Goal: Ask a question: Seek information or help from site administrators or community

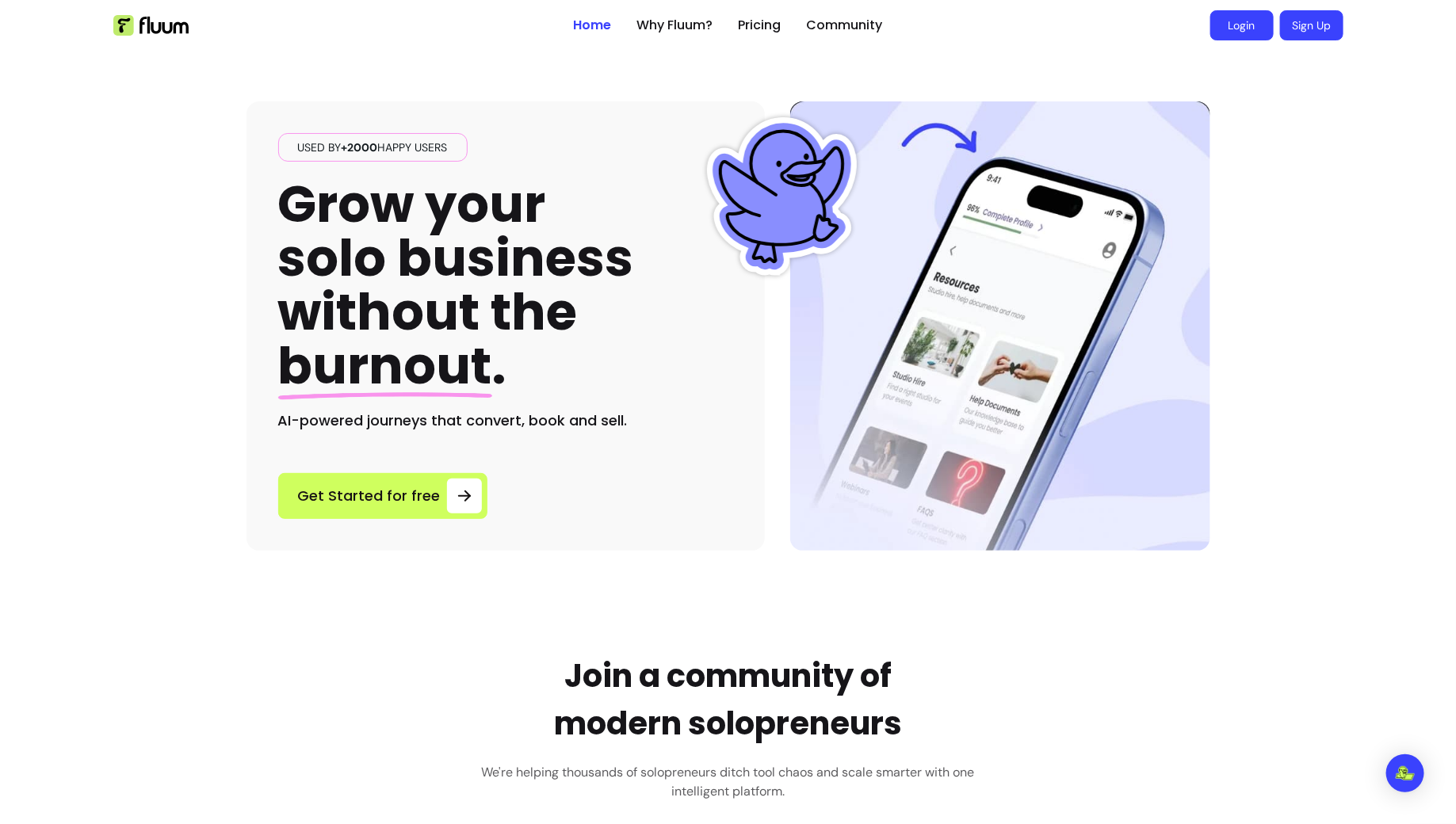
click at [1233, 37] on link "Login" at bounding box center [1241, 26] width 63 height 30
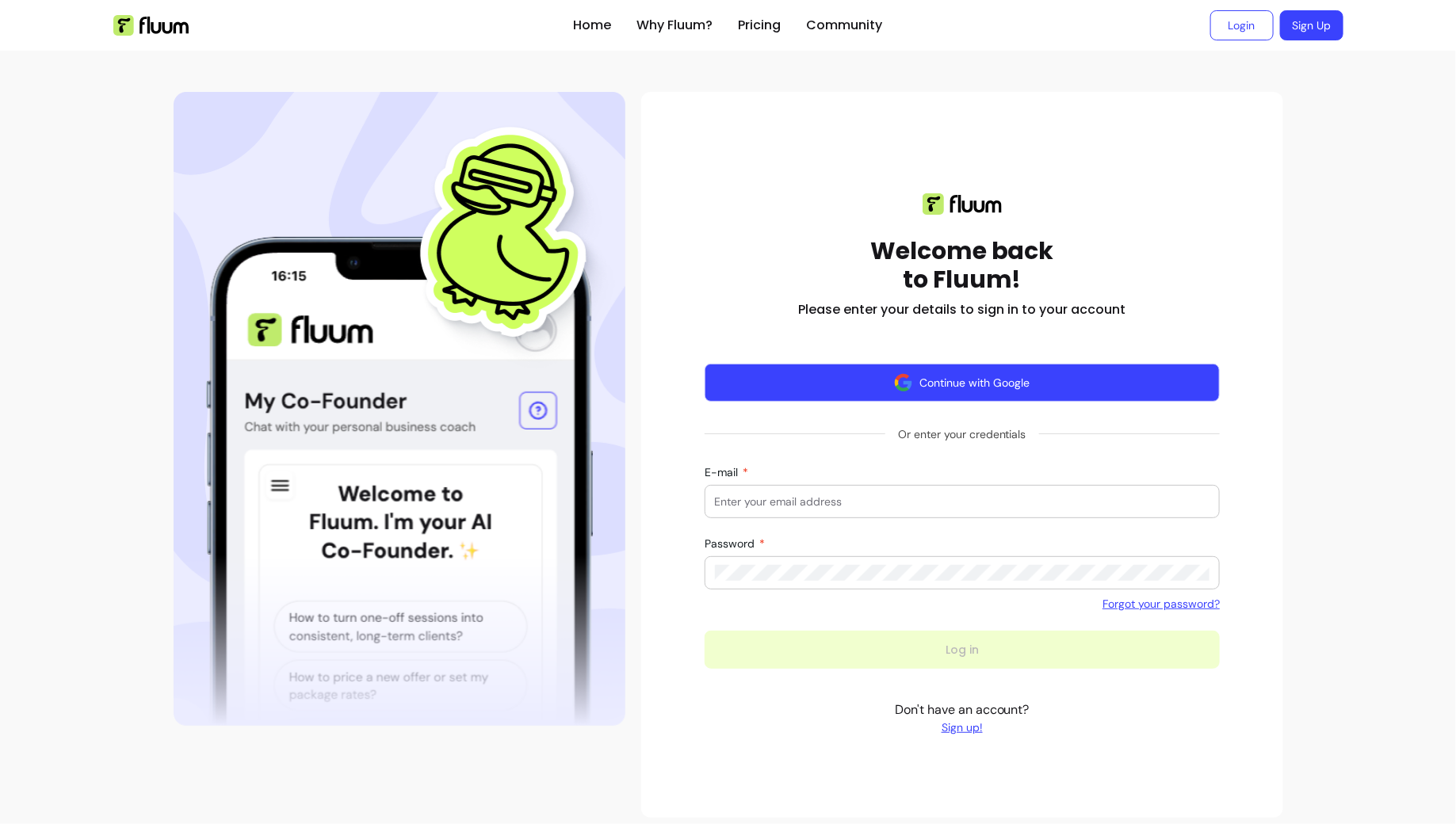
click at [884, 392] on button "Continue with Google" at bounding box center [963, 383] width 516 height 38
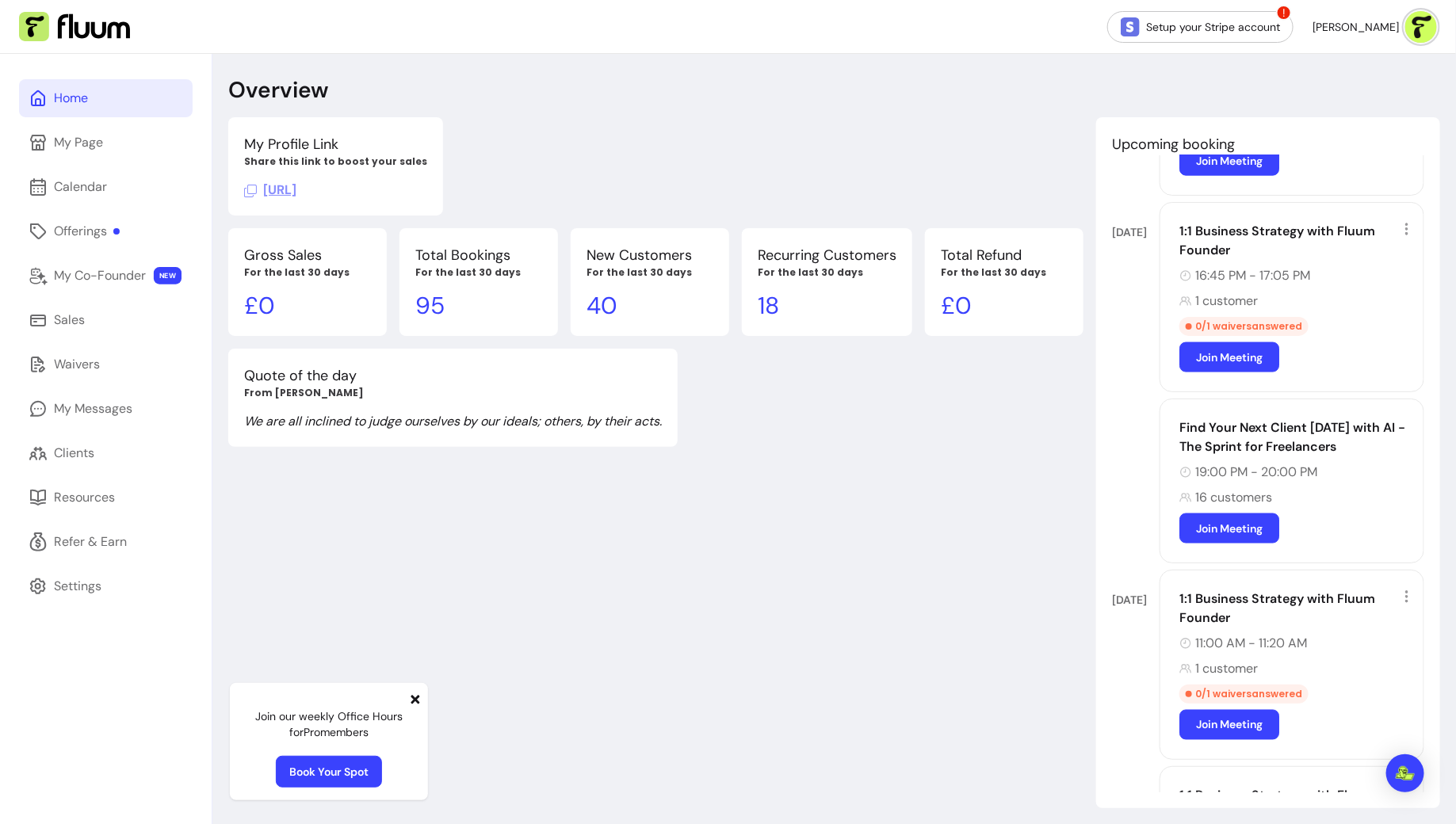
scroll to position [1071, 0]
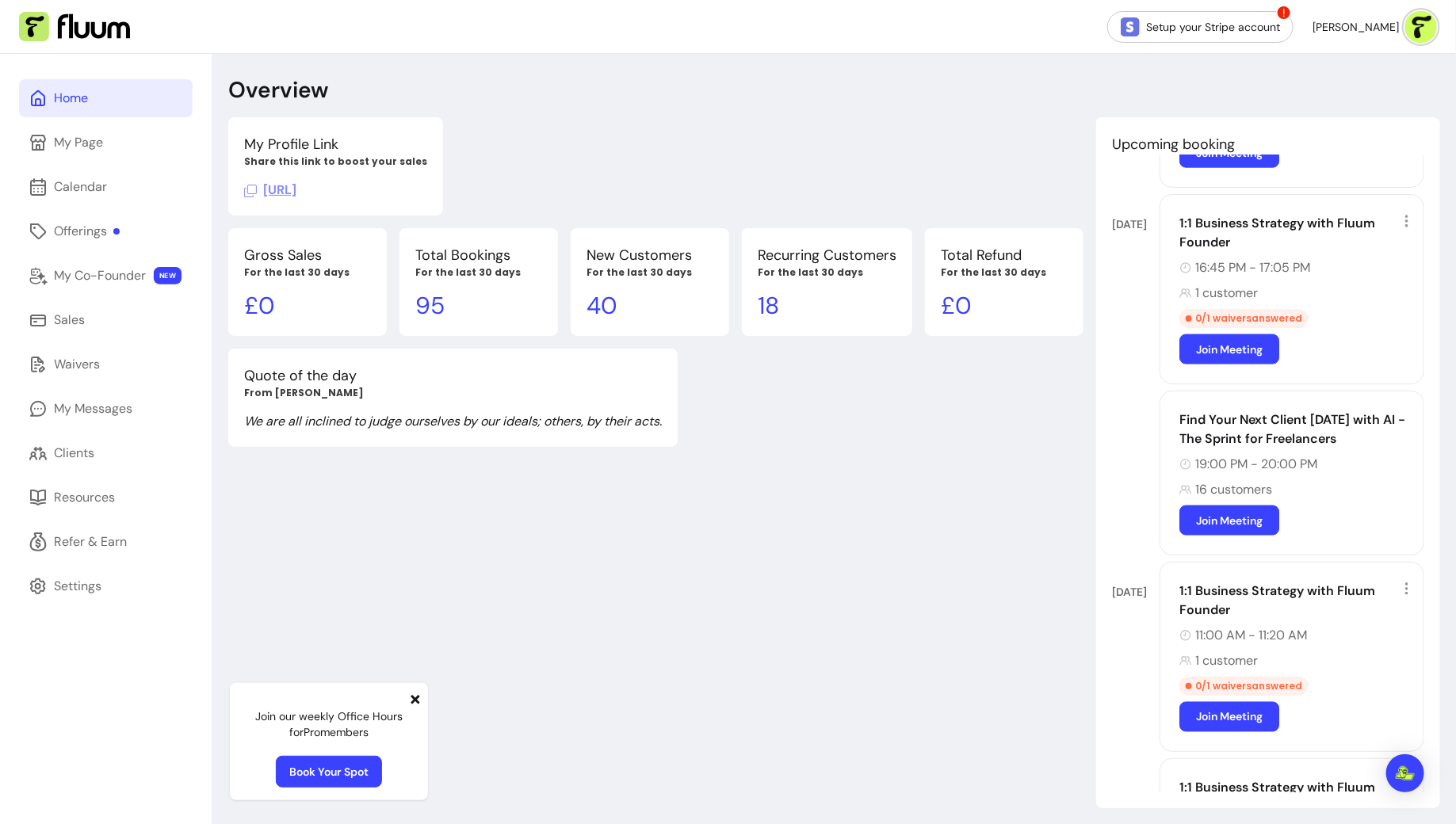
click at [1386, 412] on div "Find Your Next Client [DATE] with AI - The Sprint for Freelancers" at bounding box center [1297, 430] width 235 height 38
click at [111, 232] on div "Offerings" at bounding box center [86, 231] width 66 height 19
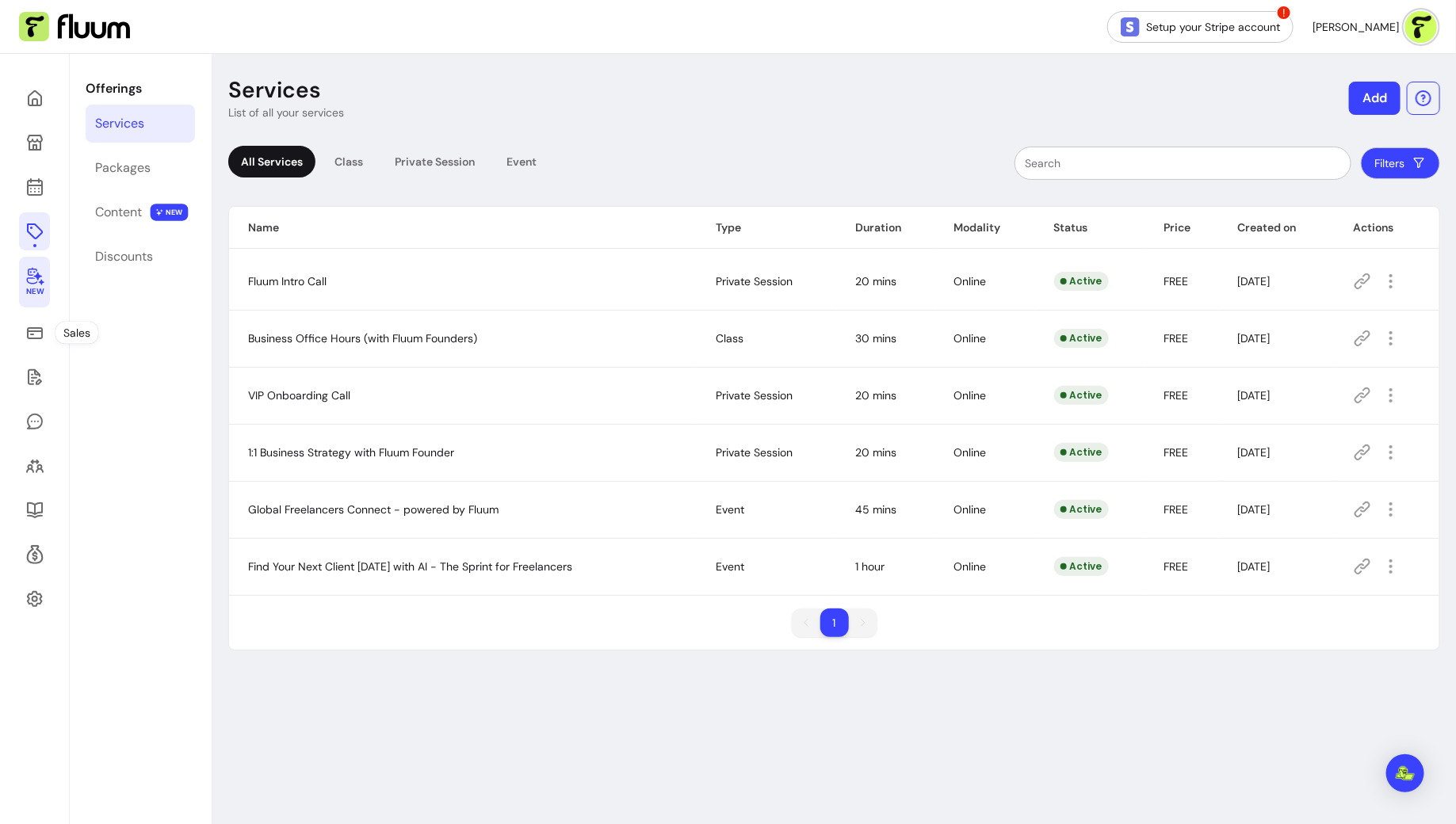
click at [41, 287] on span "New" at bounding box center [34, 291] width 18 height 10
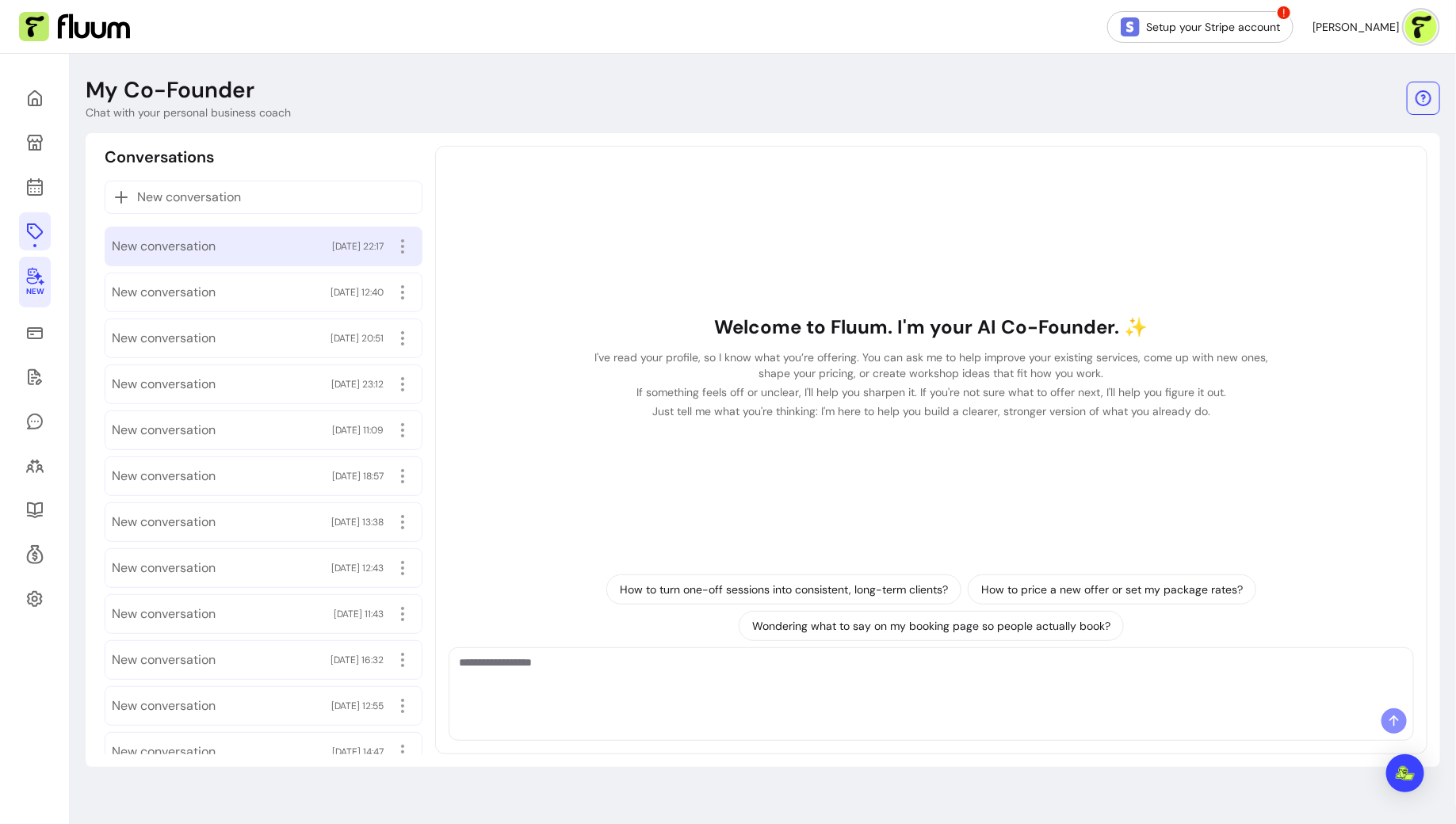
click at [227, 262] on div "New conversation [DATE] 22:17" at bounding box center [263, 246] width 318 height 39
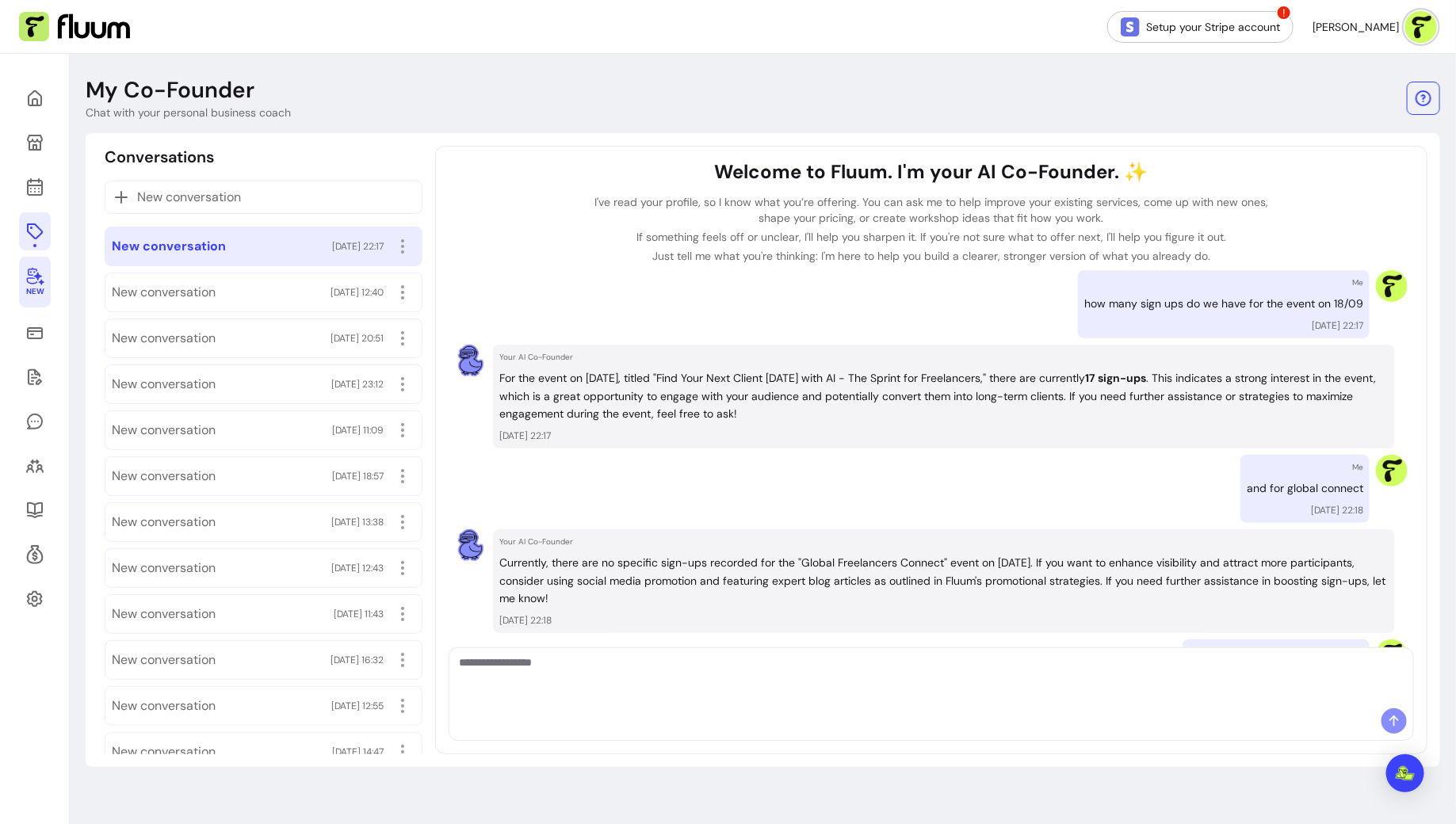
scroll to position [1799, 0]
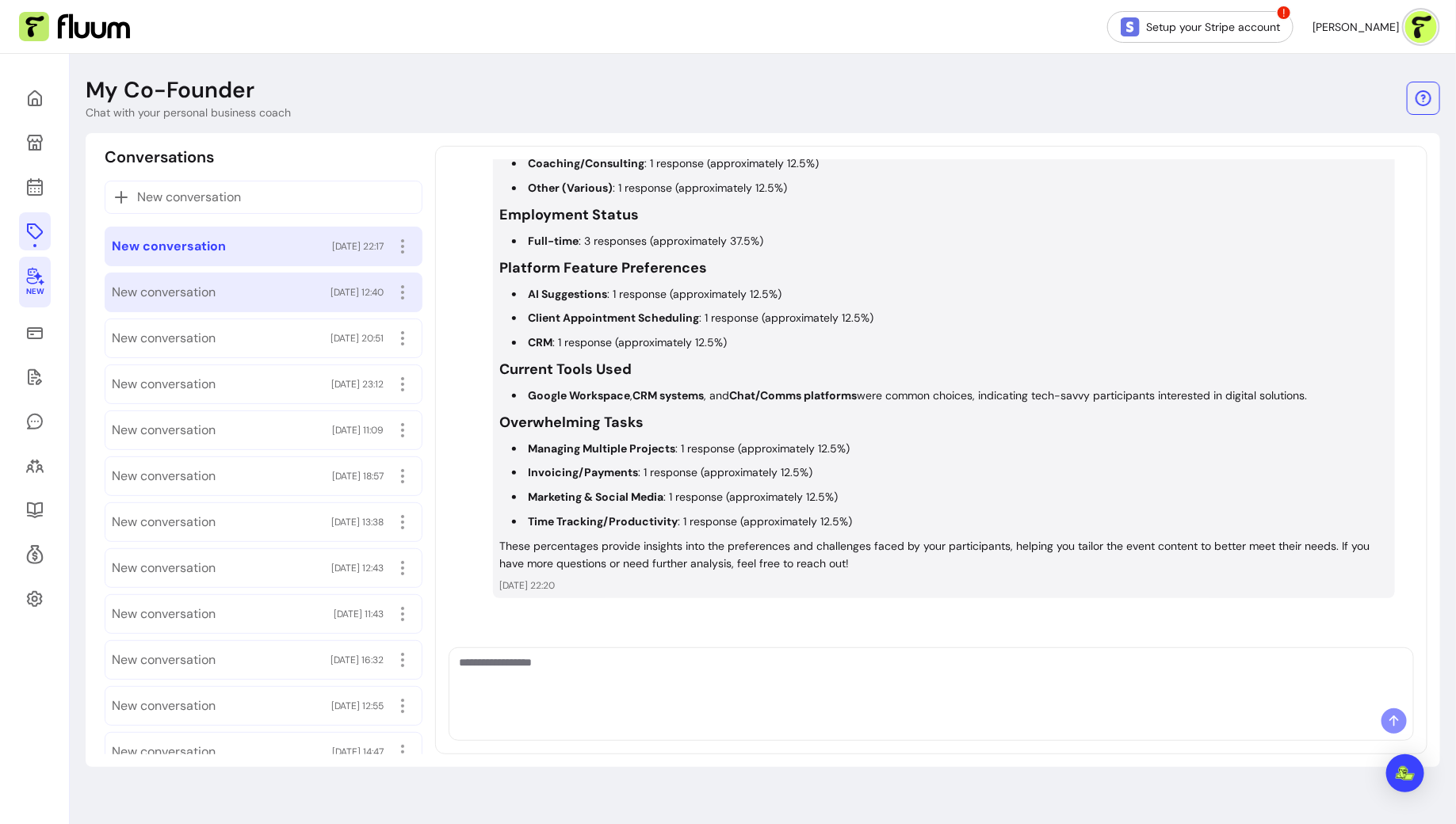
click at [331, 288] on span "[DATE] 12:40" at bounding box center [357, 292] width 53 height 13
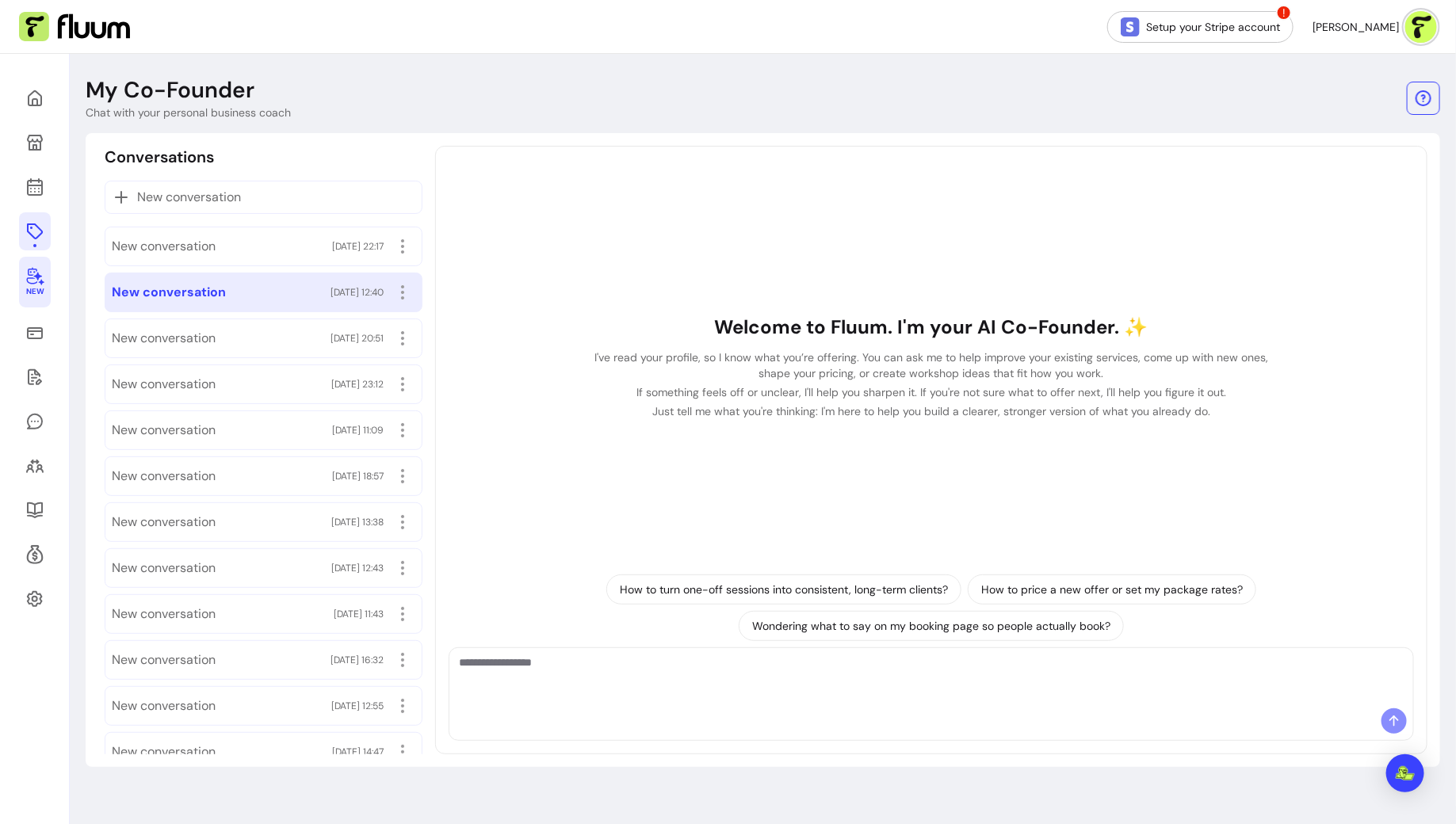
scroll to position [0, 0]
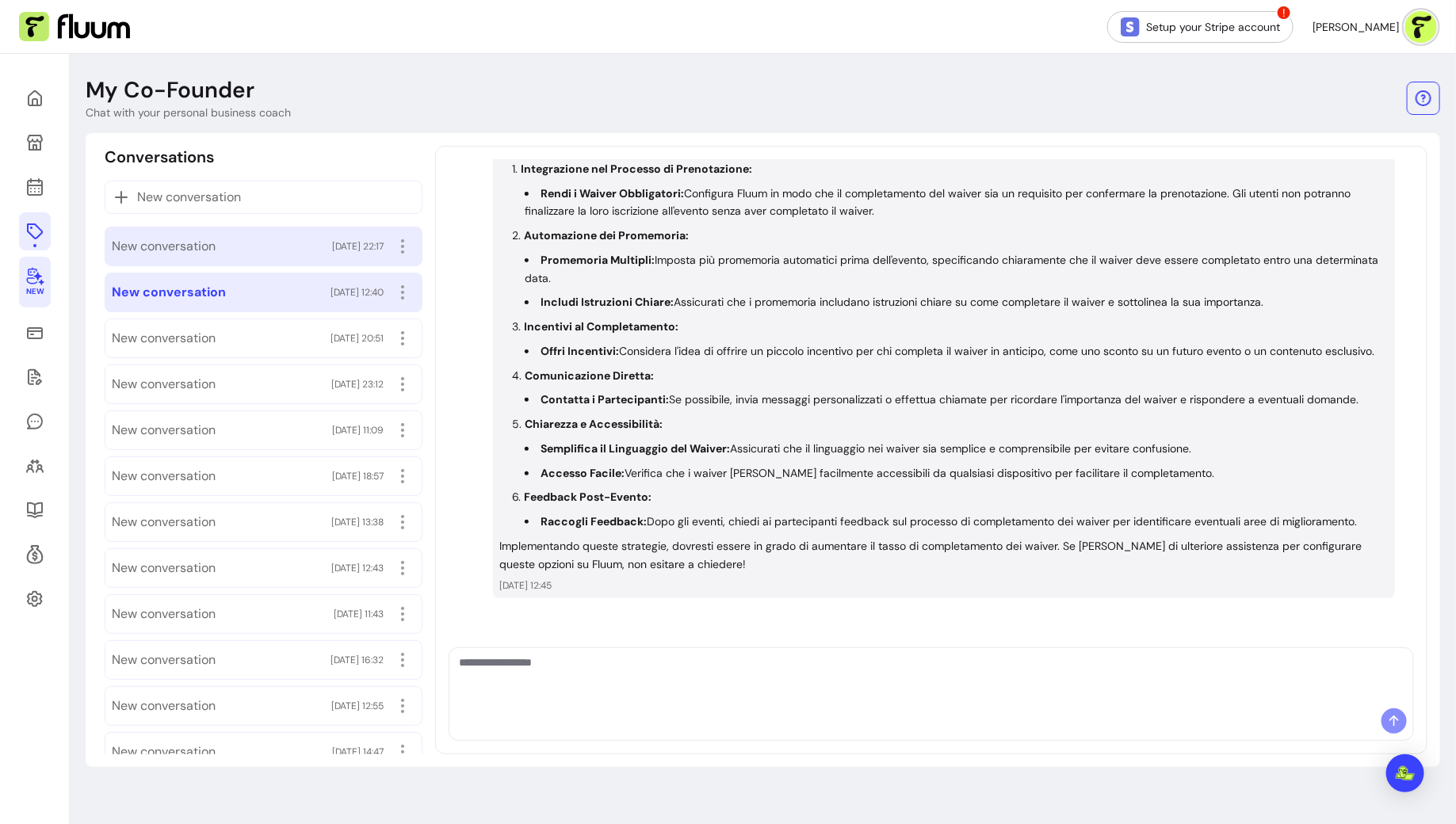
click at [332, 256] on div "[DATE] 22:17" at bounding box center [374, 247] width 83 height 26
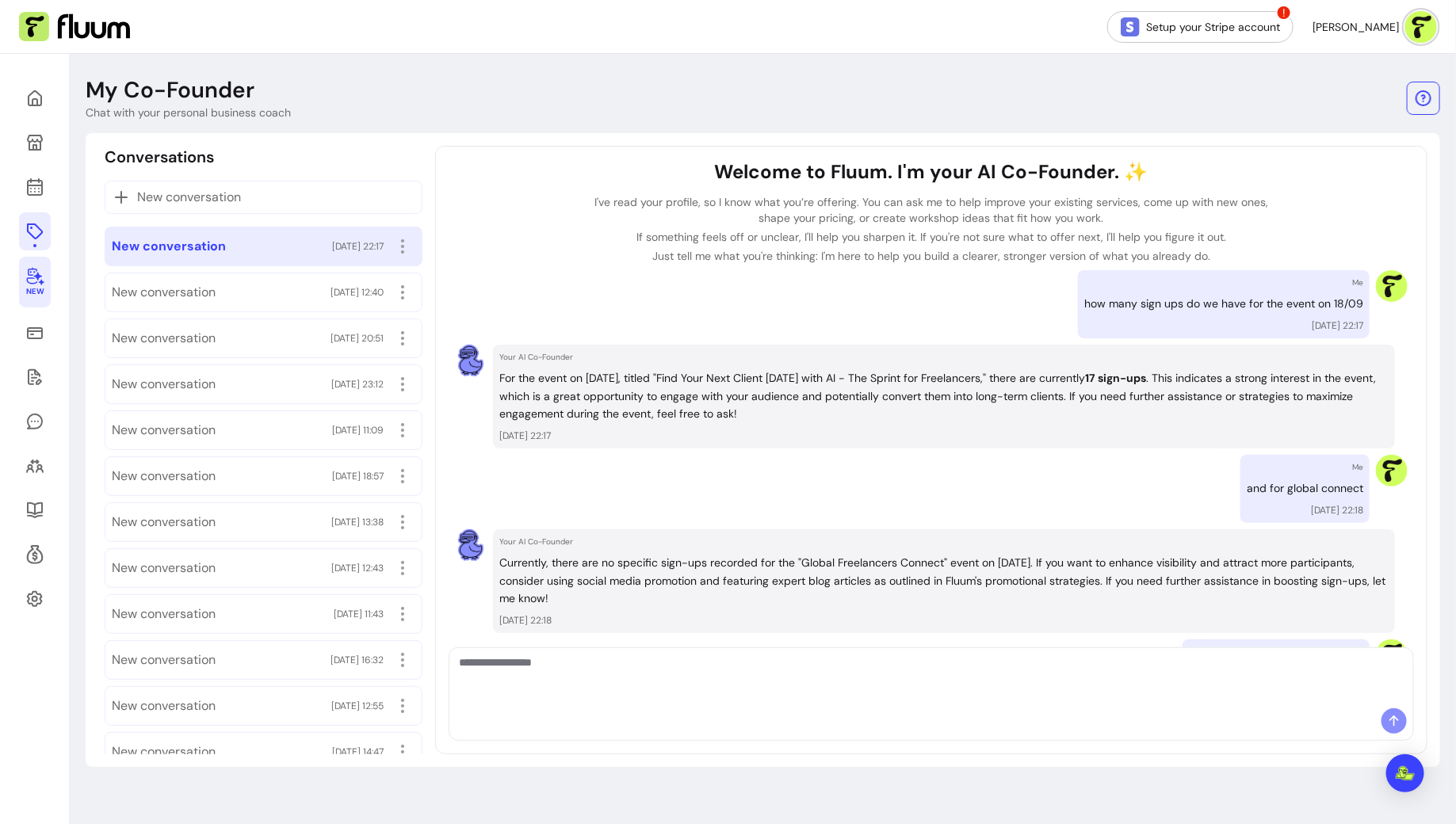
scroll to position [8, 0]
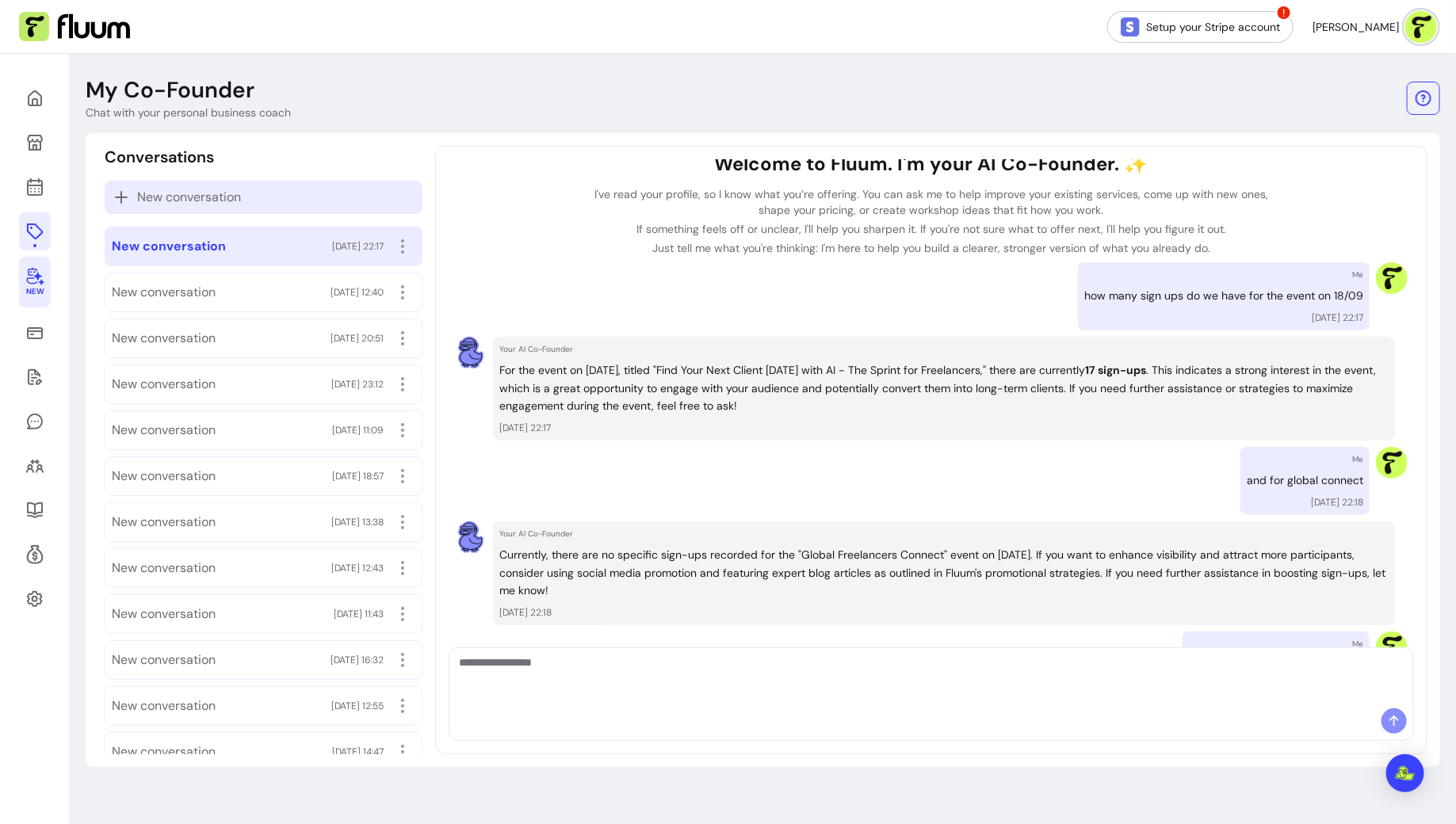
click at [305, 188] on p "New conversation" at bounding box center [263, 198] width 304 height 19
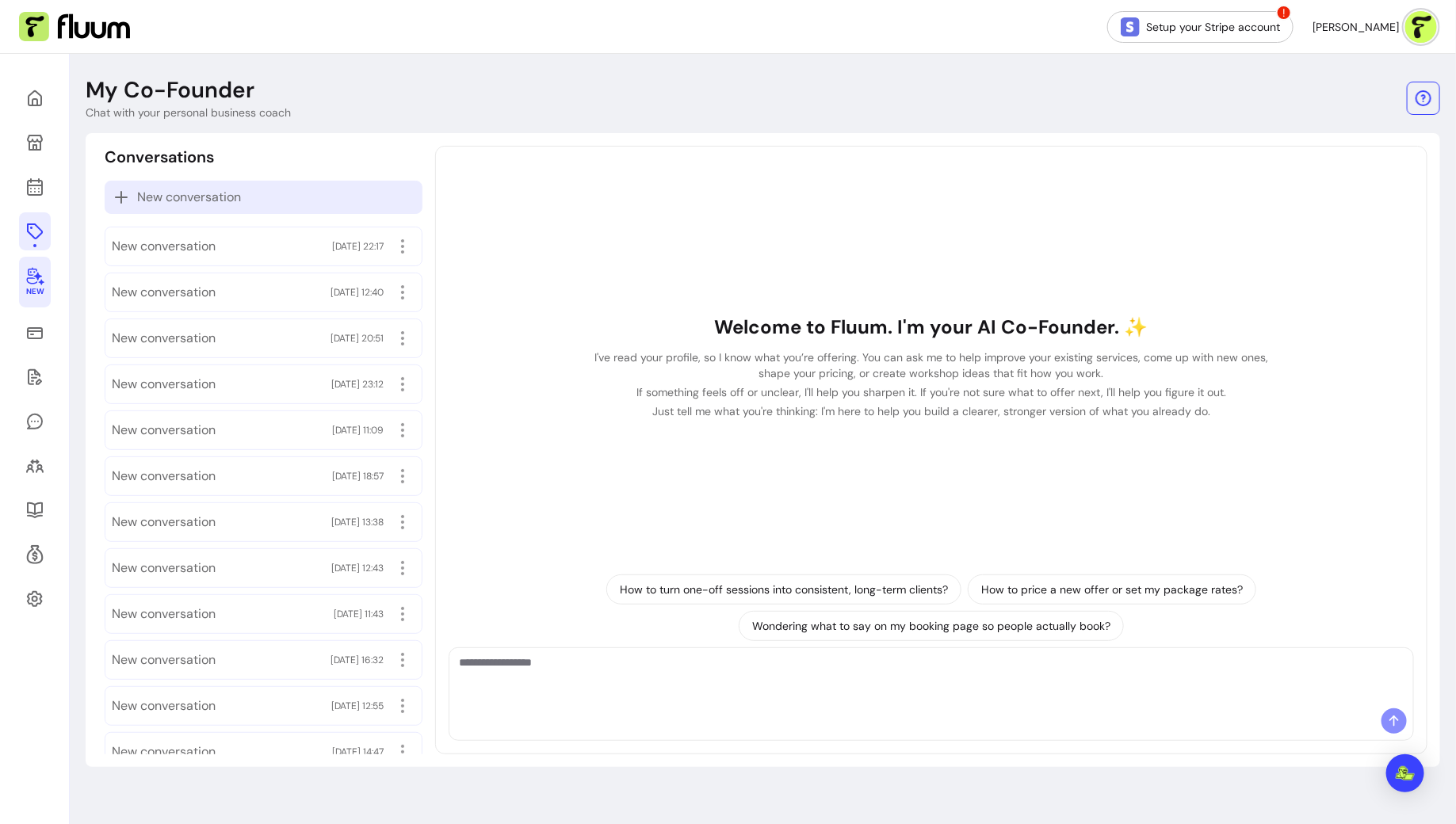
scroll to position [0, 0]
click at [675, 707] on div at bounding box center [931, 678] width 963 height 60
type textarea "**********"
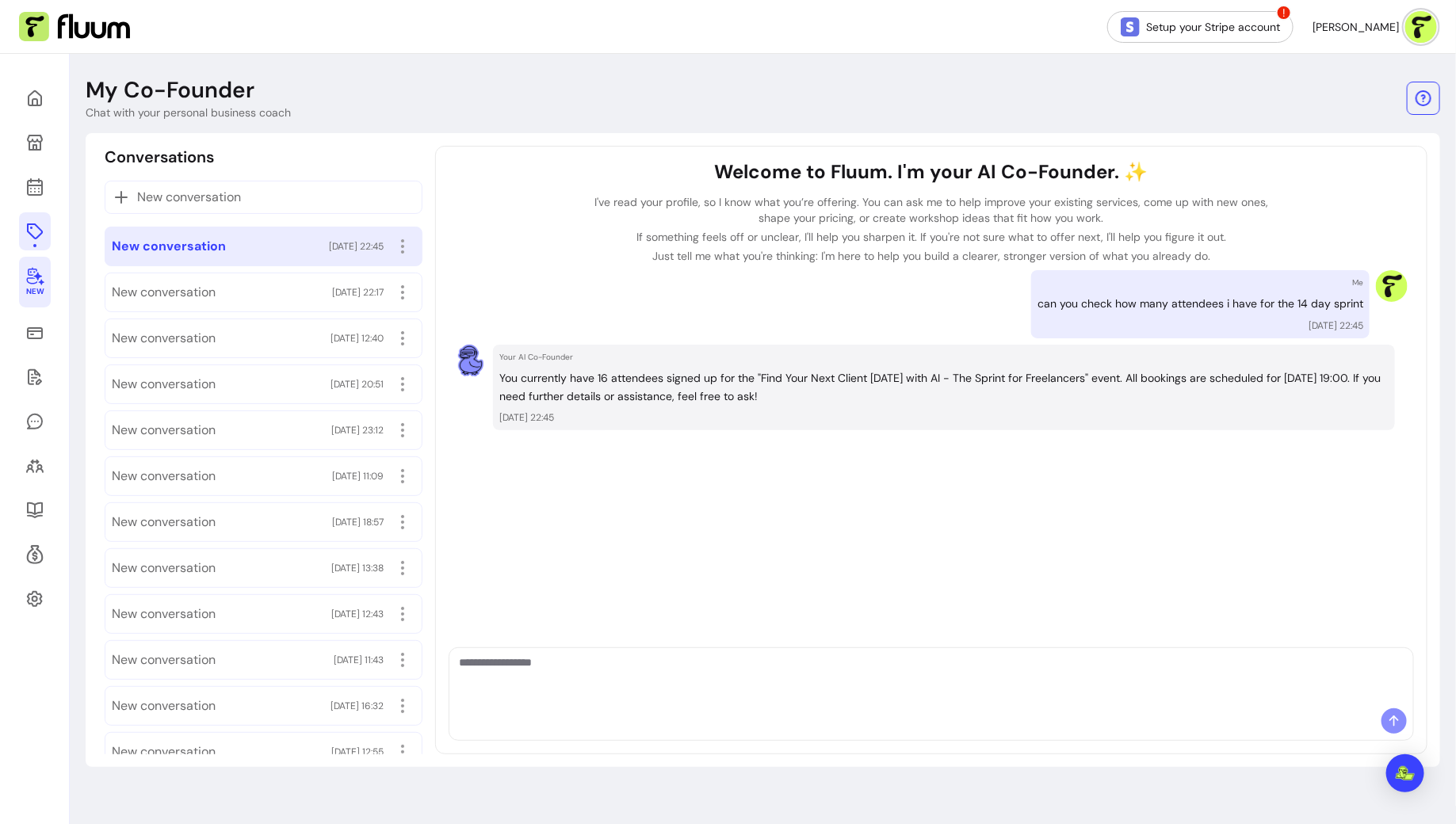
click at [875, 685] on textarea "Ask me anything..." at bounding box center [931, 677] width 945 height 47
type textarea "**********"
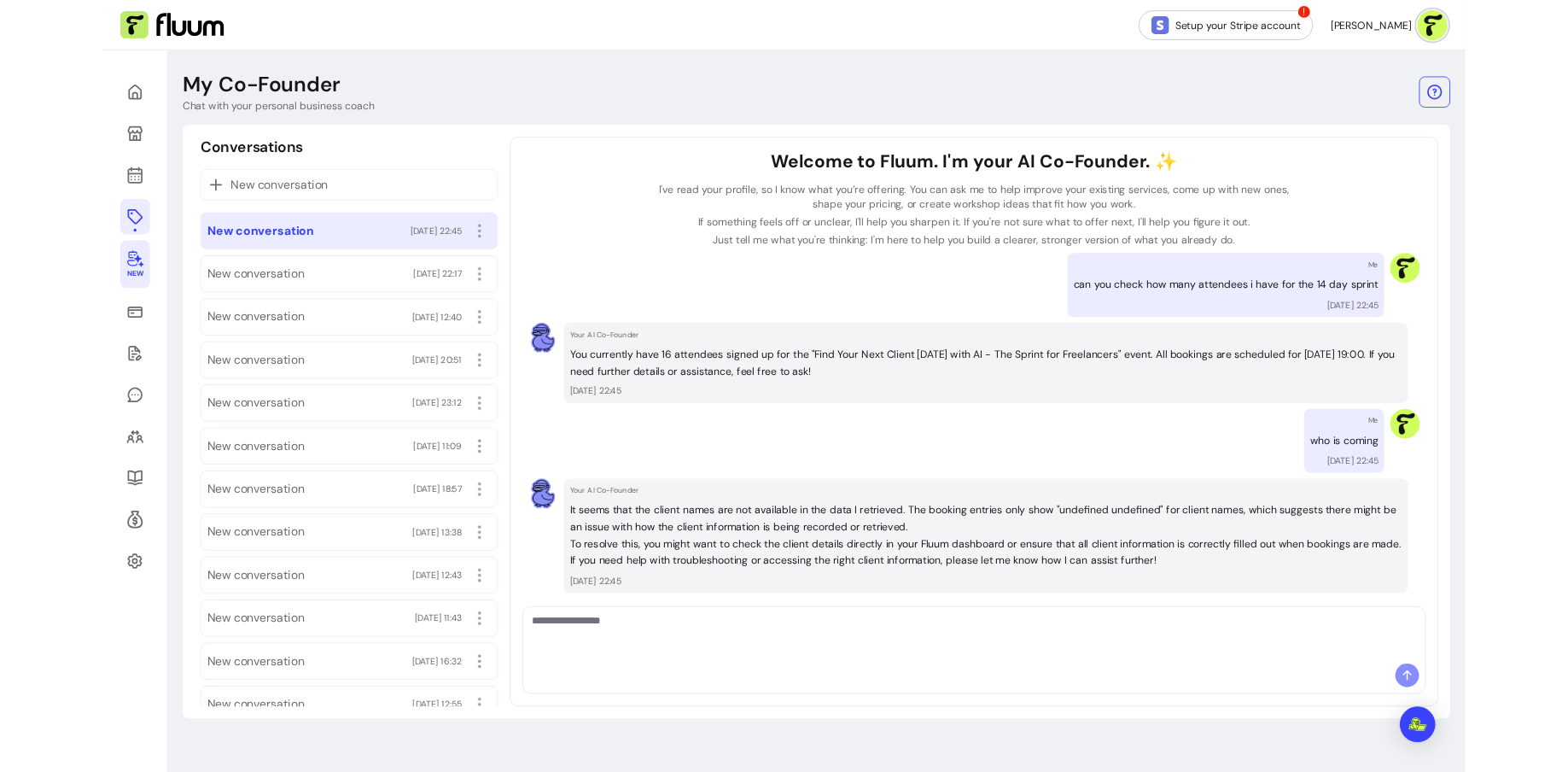
scroll to position [38, 0]
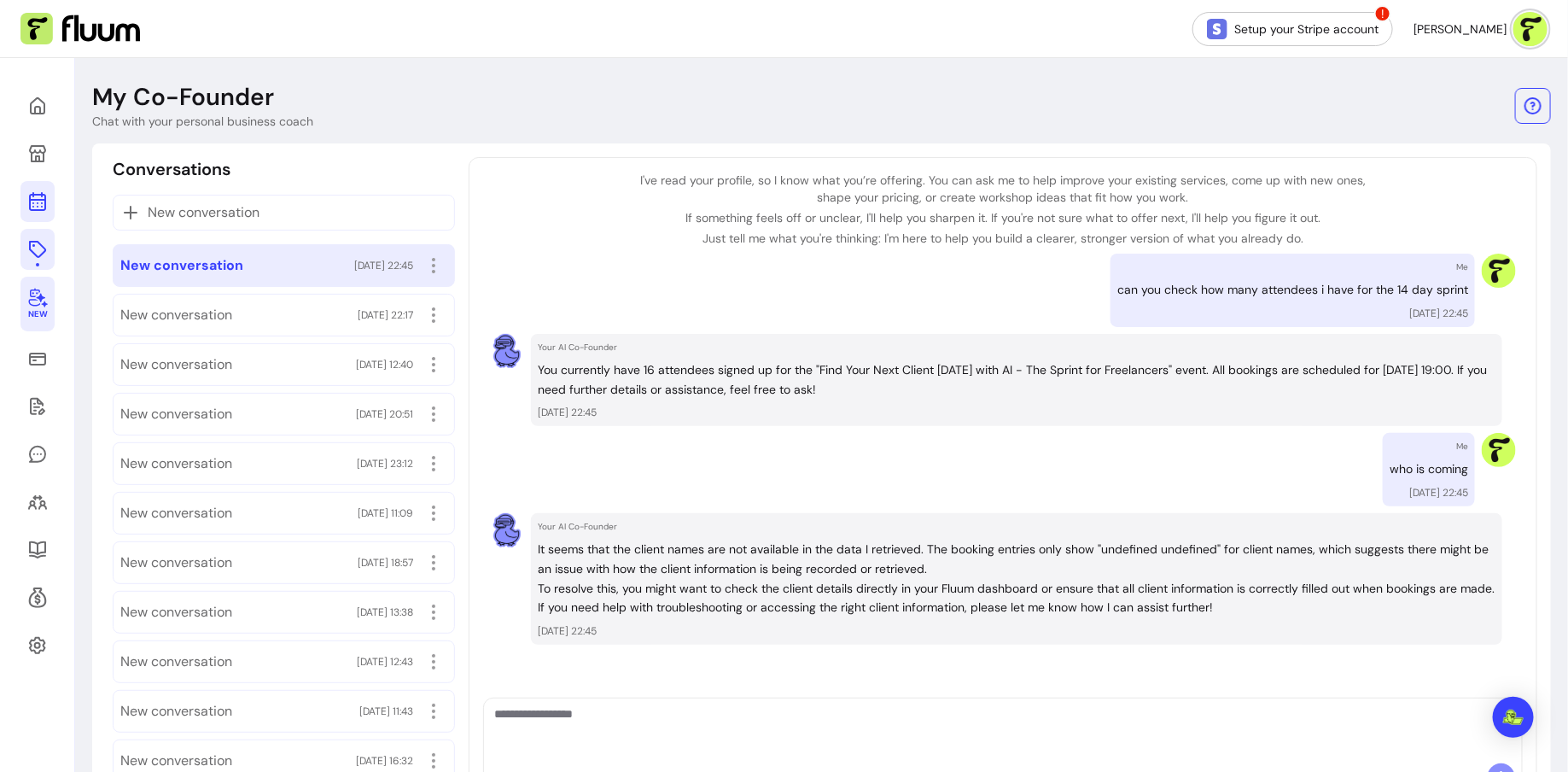
click at [41, 211] on link at bounding box center [38, 202] width 34 height 41
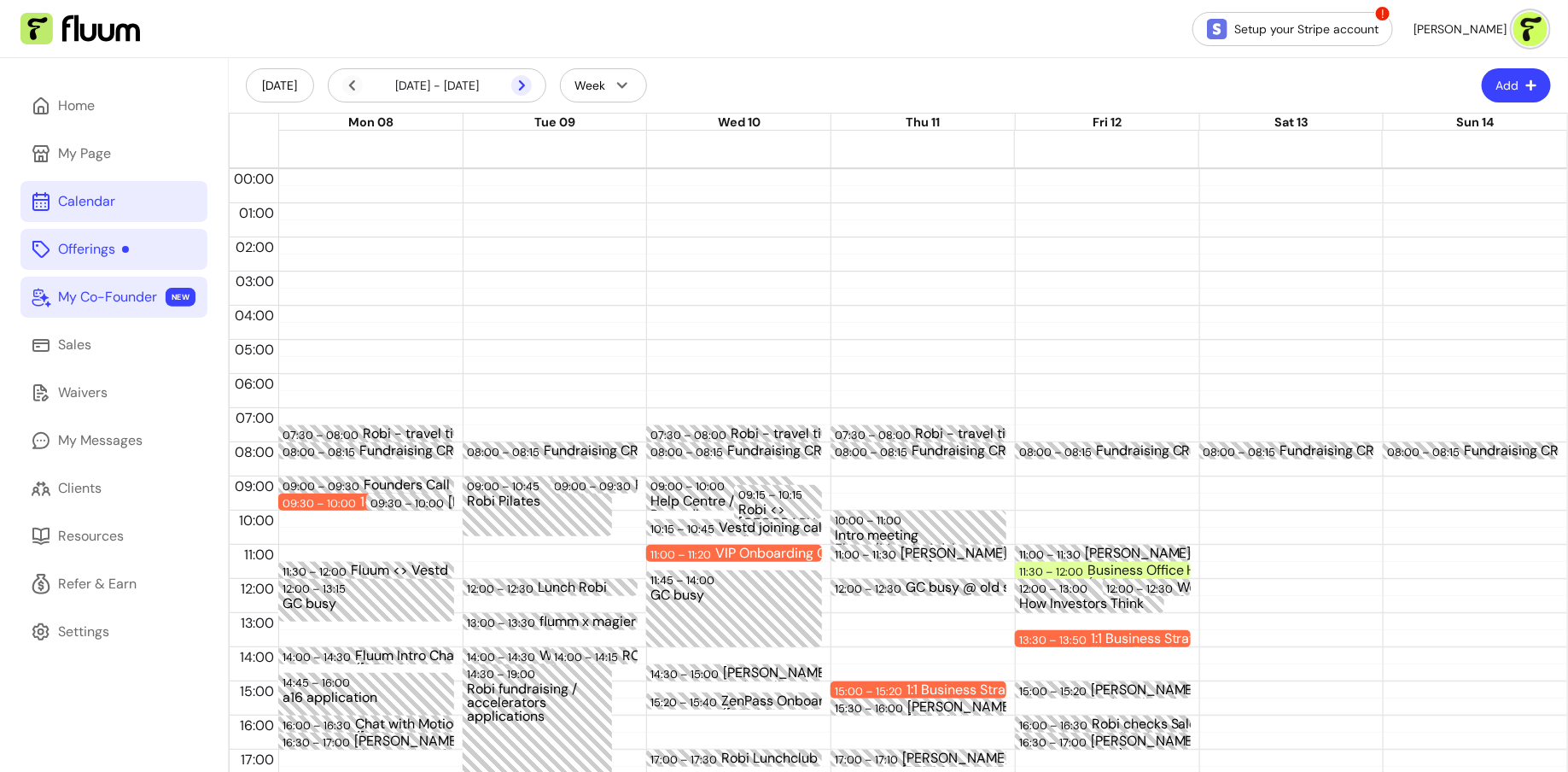
click at [524, 85] on icon at bounding box center [431, 108] width 289 height 243
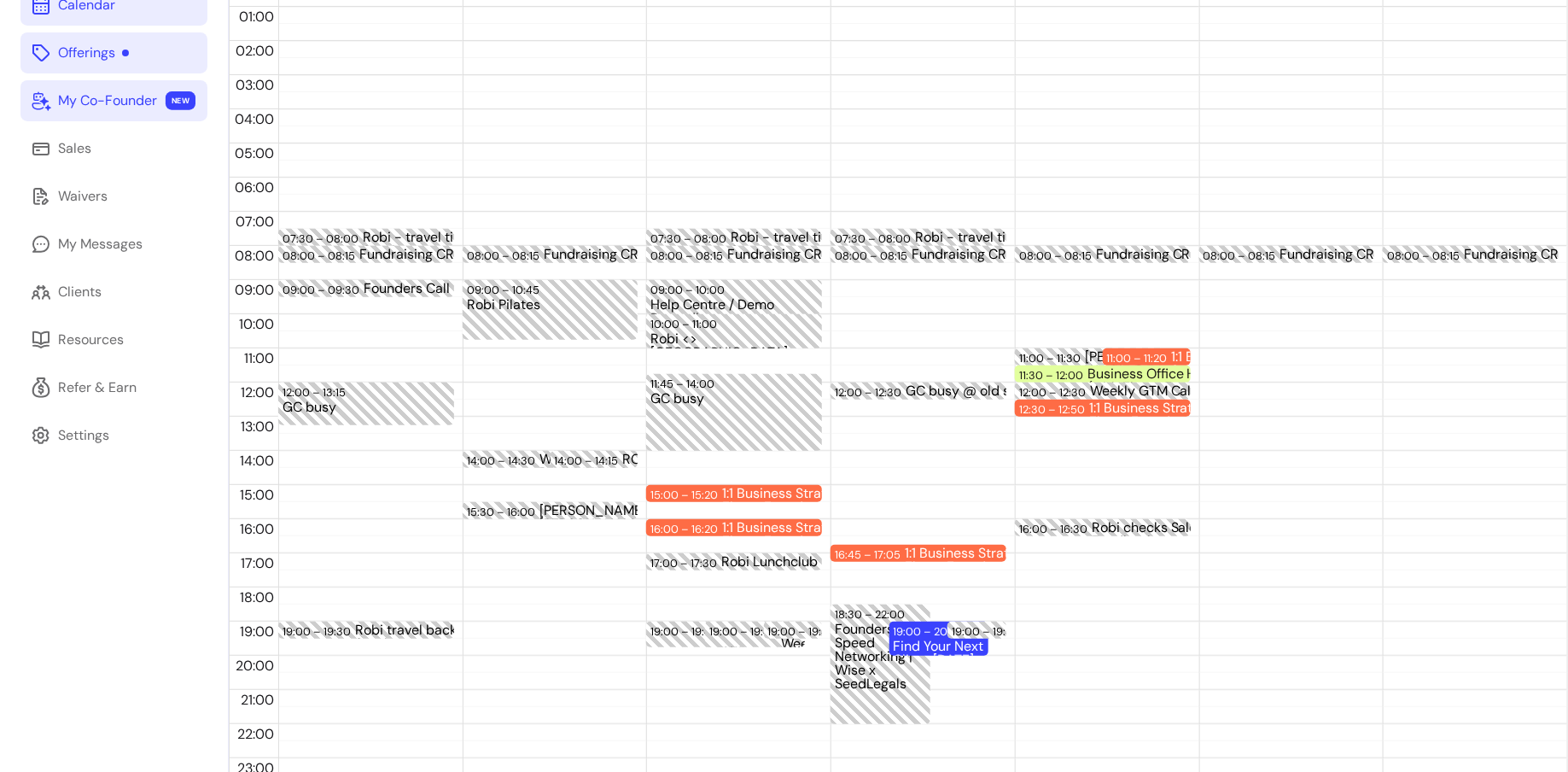
scroll to position [216, 0]
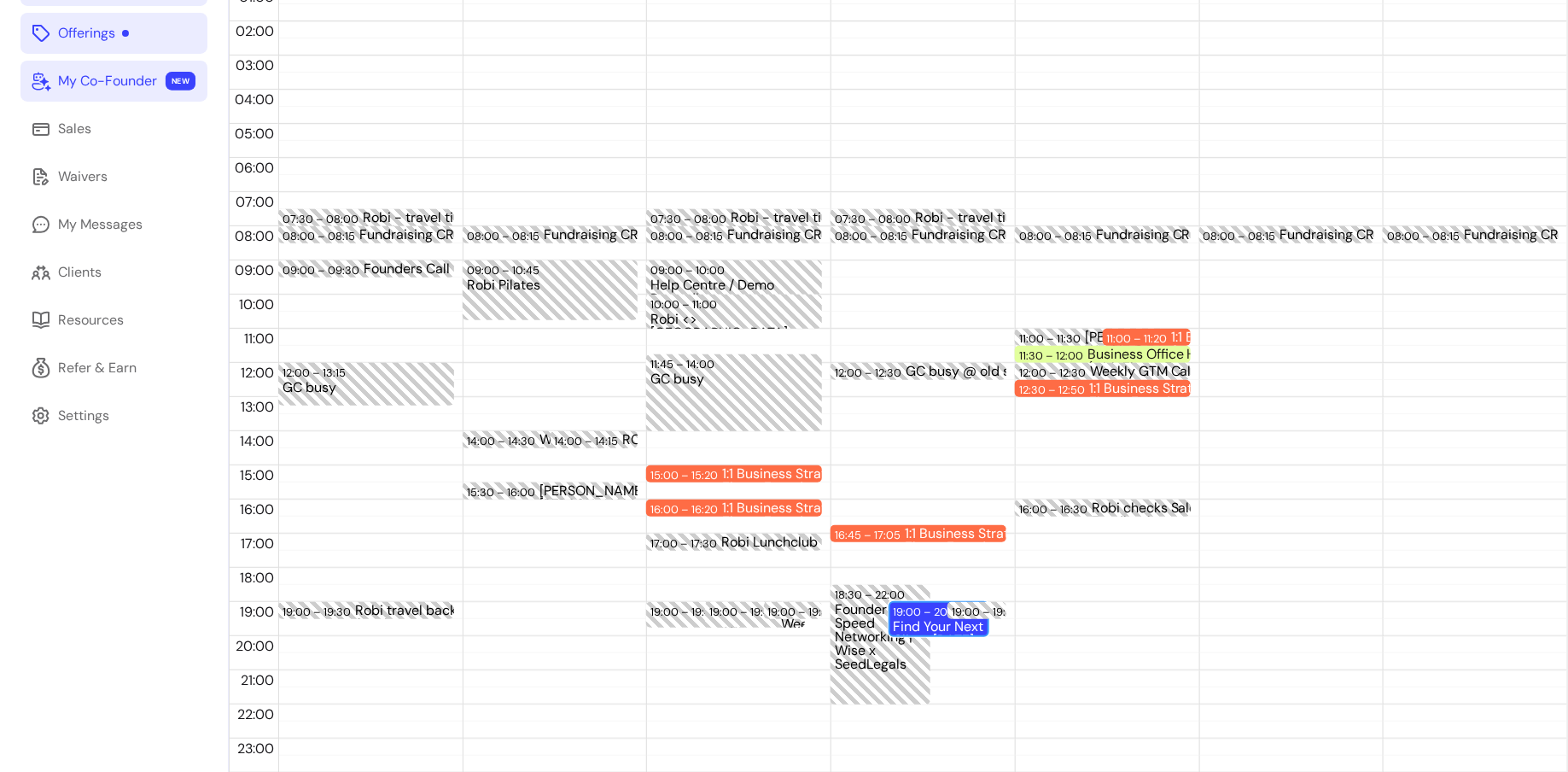
click at [916, 620] on div "Find Your Next Client [DATE] with AI - The Sprint for Freelancers (16 / 100)" at bounding box center [939, 627] width 91 height 15
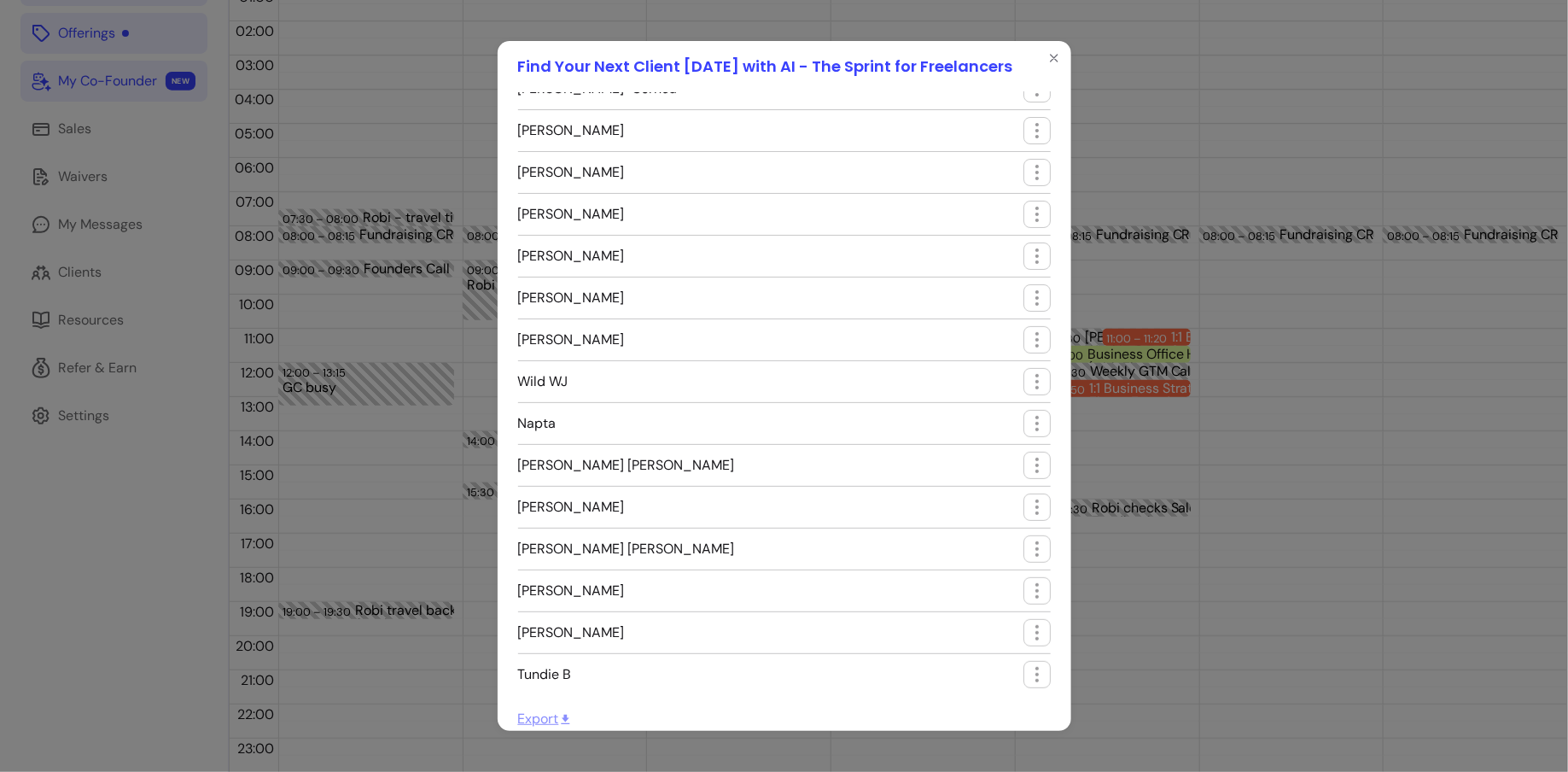
scroll to position [14, 0]
